Goal: Information Seeking & Learning: Learn about a topic

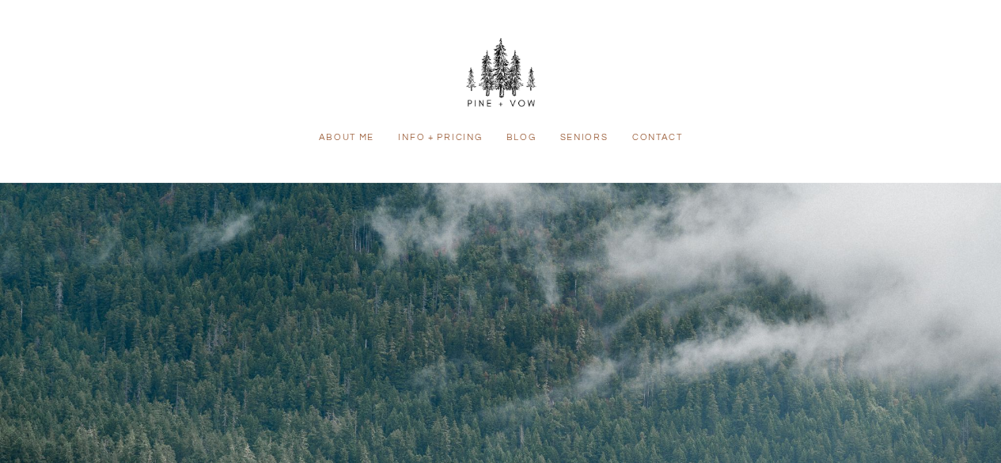
click at [272, 211] on div at bounding box center [500, 420] width 1001 height 475
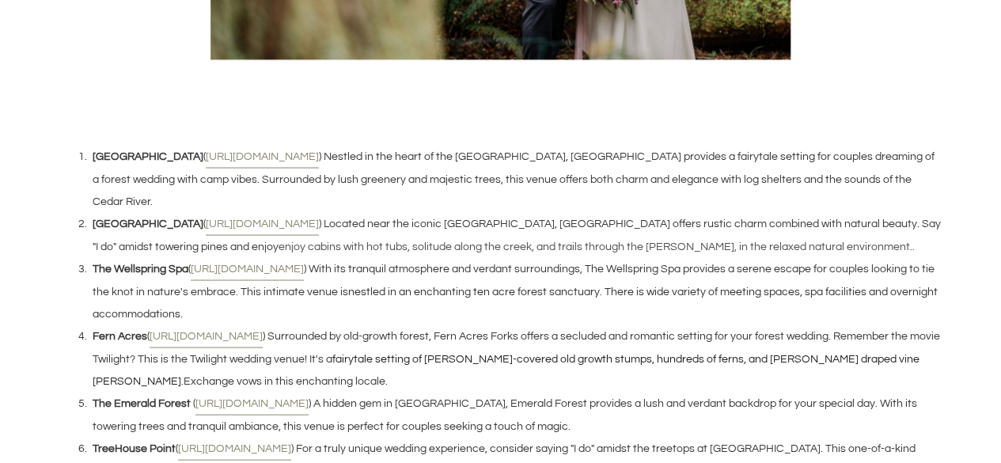
scroll to position [1412, 0]
click at [247, 211] on u "[URL][DOMAIN_NAME]" at bounding box center [262, 222] width 113 height 23
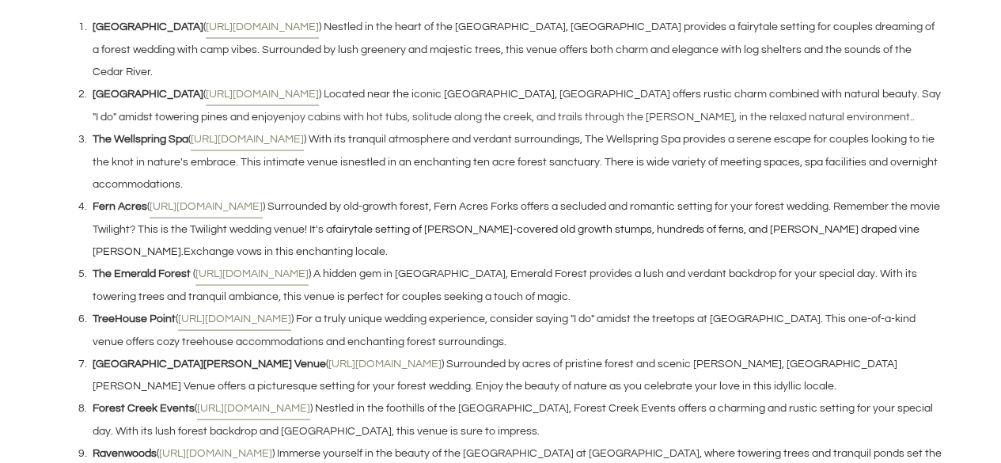
scroll to position [1456, 0]
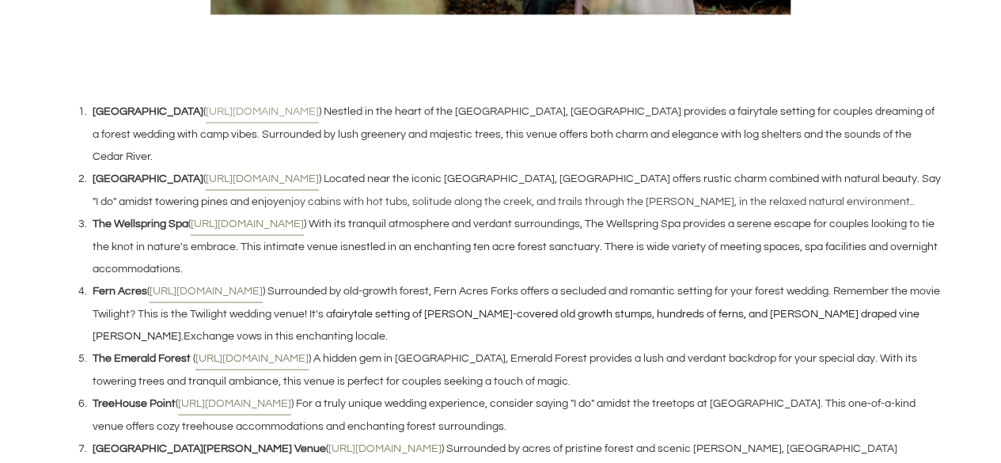
click at [225, 112] on u "[URL][DOMAIN_NAME]" at bounding box center [262, 111] width 113 height 23
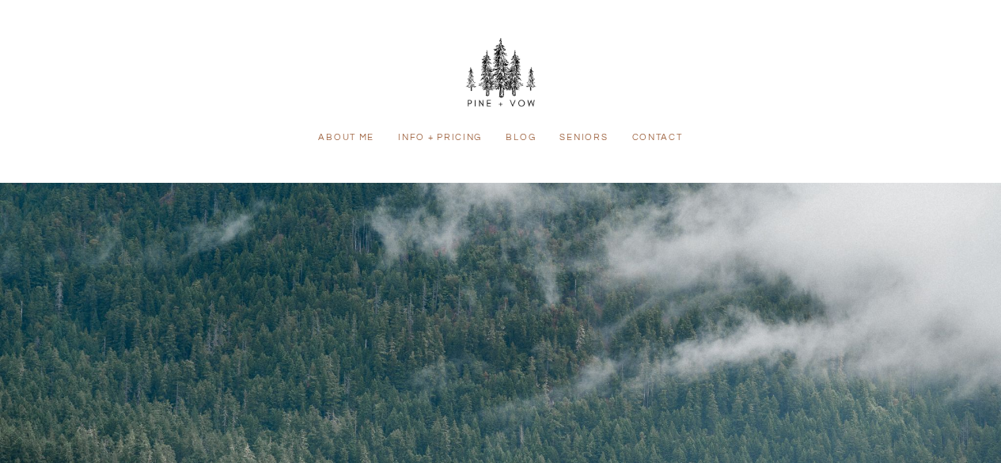
scroll to position [1406, 0]
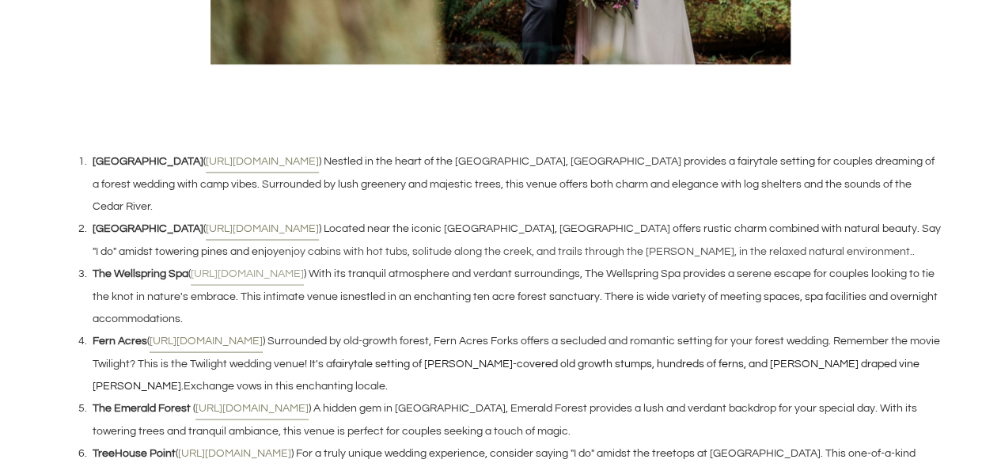
click at [279, 262] on u "[URL][DOMAIN_NAME]" at bounding box center [247, 273] width 113 height 23
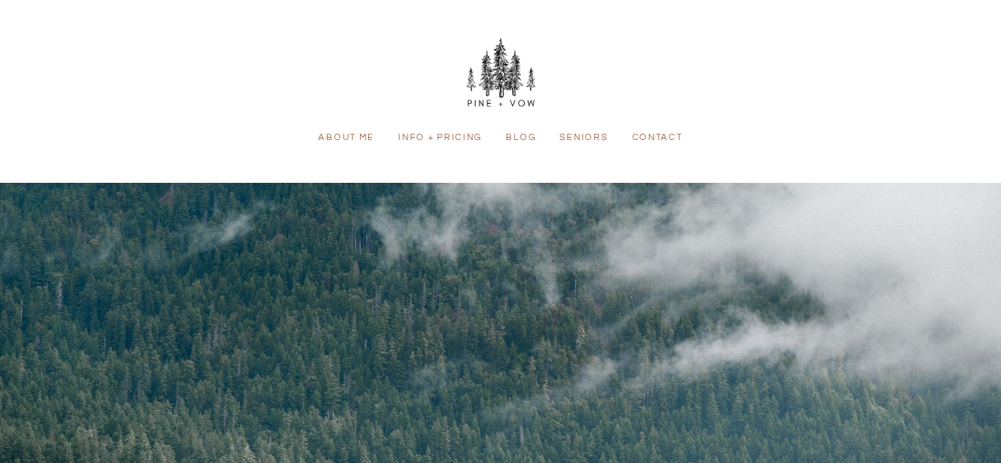
scroll to position [1406, 0]
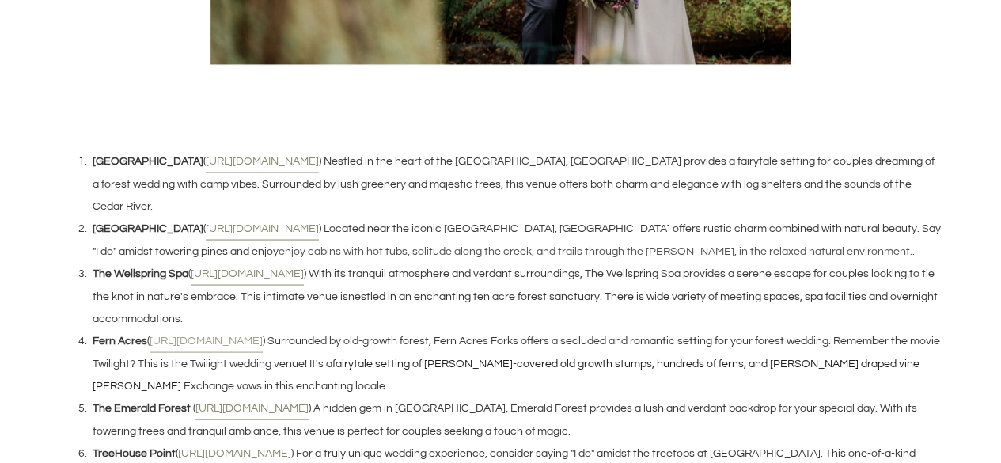
click at [241, 329] on u "[URL][DOMAIN_NAME]" at bounding box center [206, 340] width 113 height 23
